Goal: Task Accomplishment & Management: Use online tool/utility

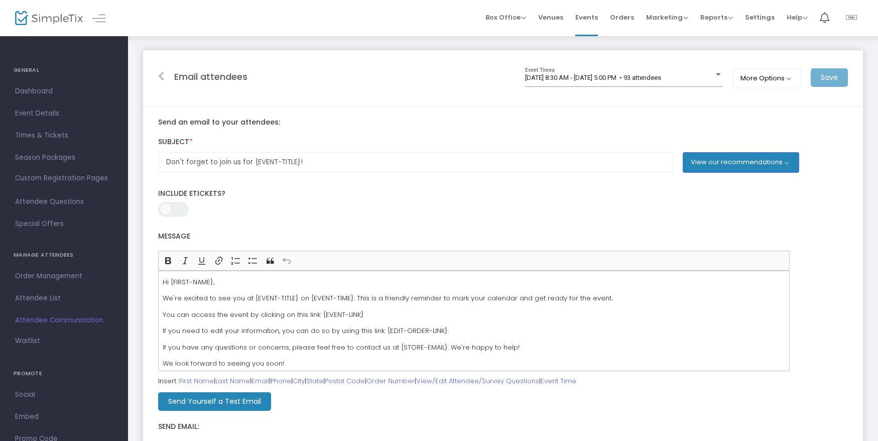
drag, startPoint x: 249, startPoint y: 309, endPoint x: 215, endPoint y: 314, distance: 34.0
click at [249, 309] on div "Hi {FIRST-NAME}, We're excited to see you at {EVENT-TITLE} on {EVENT-TIME}. Thi…" at bounding box center [474, 321] width 632 height 100
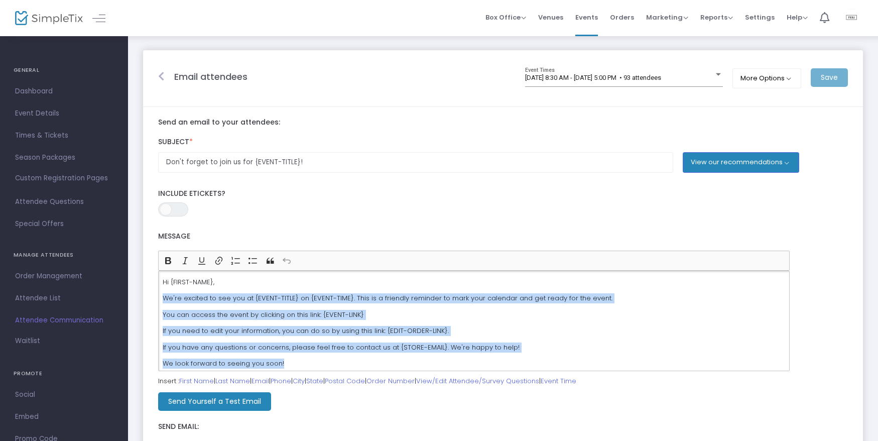
drag, startPoint x: 161, startPoint y: 297, endPoint x: 584, endPoint y: 365, distance: 428.2
click at [584, 365] on div "Hi {FIRST-NAME}, We're excited to see you at {EVENT-TITLE} on {EVENT-TIME}. Thi…" at bounding box center [474, 321] width 632 height 100
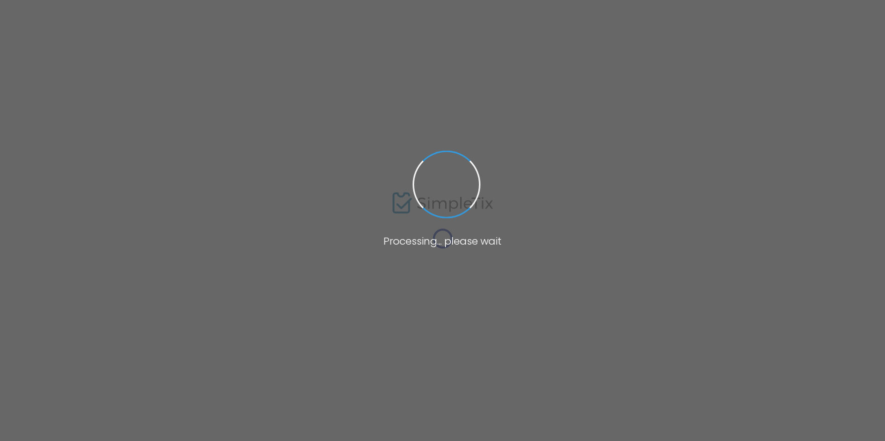
type input "Don't forget to join us for {EVENT-TITLE}!"
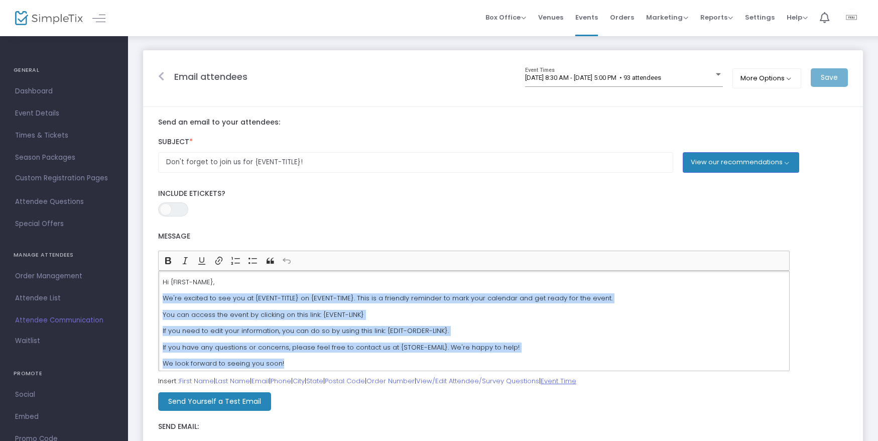
scroll to position [2, 0]
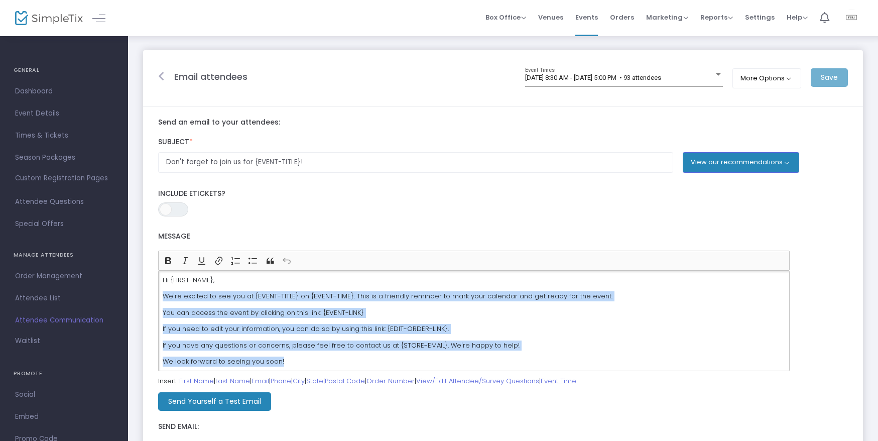
drag, startPoint x: 162, startPoint y: 299, endPoint x: 598, endPoint y: 383, distance: 444.0
click at [598, 383] on form "Subject * Don't forget to join us for {EVENT-TITLE}! View our recommendations D…" at bounding box center [503, 341] width 690 height 429
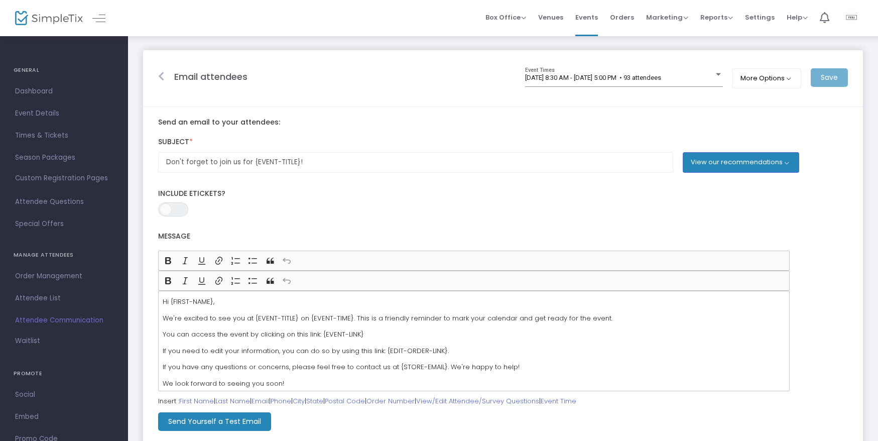
click at [361, 352] on p "If you need to edit your information, you can do so by using this link: {EDIT-O…" at bounding box center [474, 351] width 623 height 10
